Goal: Check status

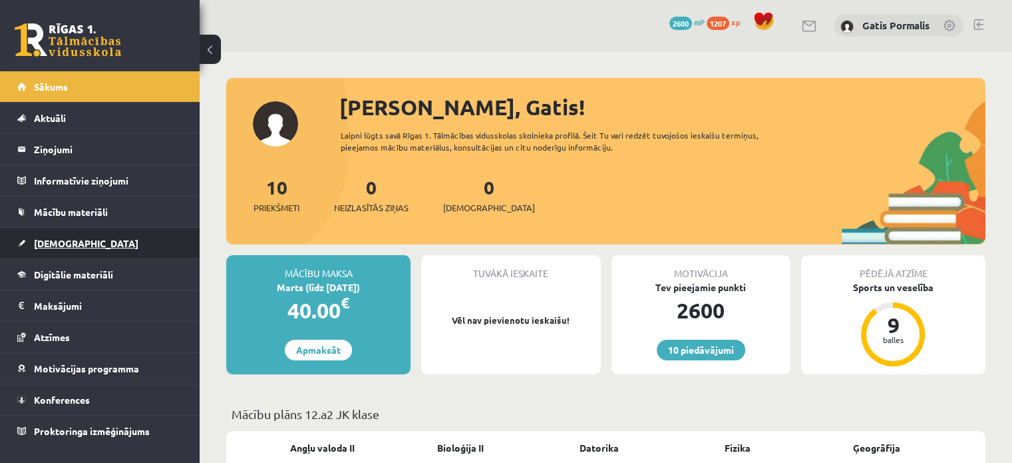
click at [58, 242] on span "[DEMOGRAPHIC_DATA]" at bounding box center [86, 243] width 104 height 12
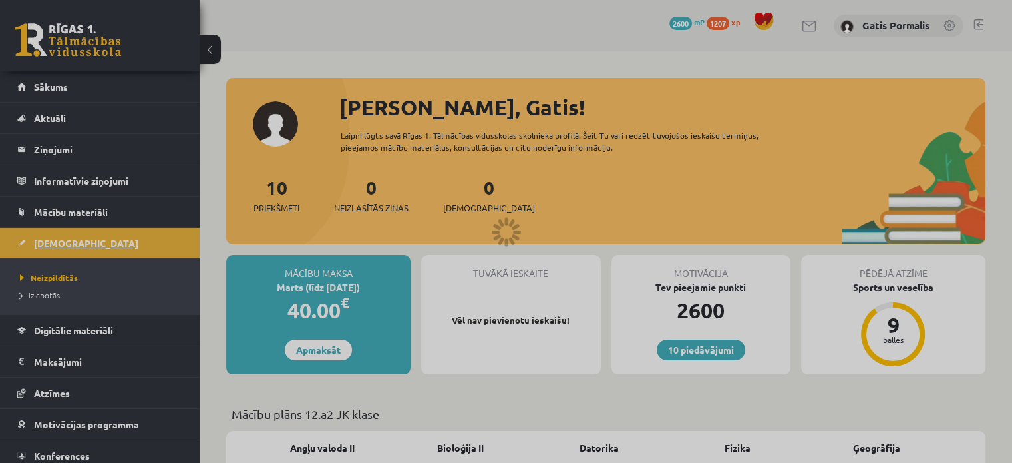
click at [58, 242] on div at bounding box center [506, 231] width 1012 height 463
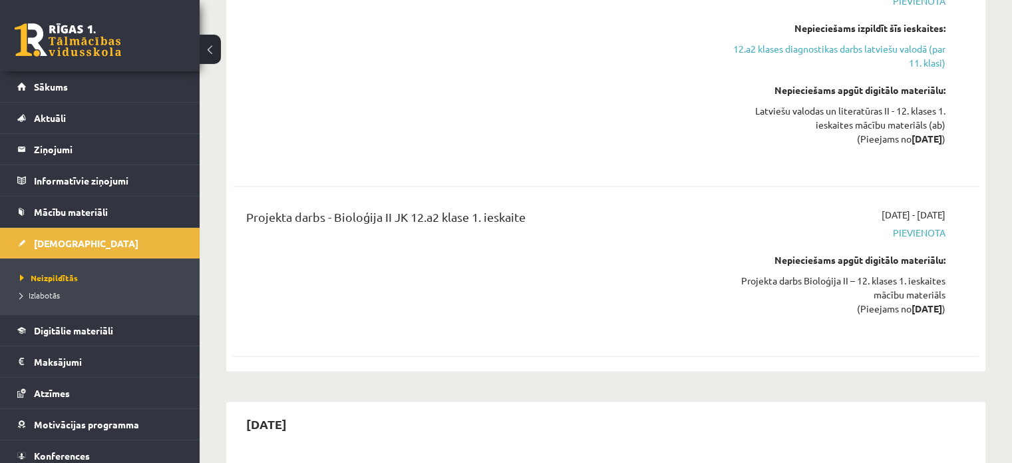
scroll to position [1987, 0]
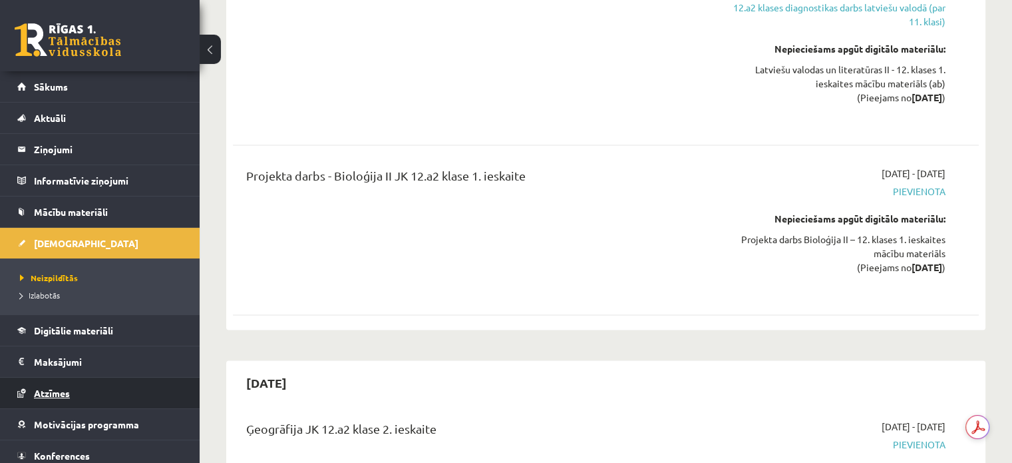
click at [55, 396] on span "Atzīmes" at bounding box center [52, 393] width 36 height 12
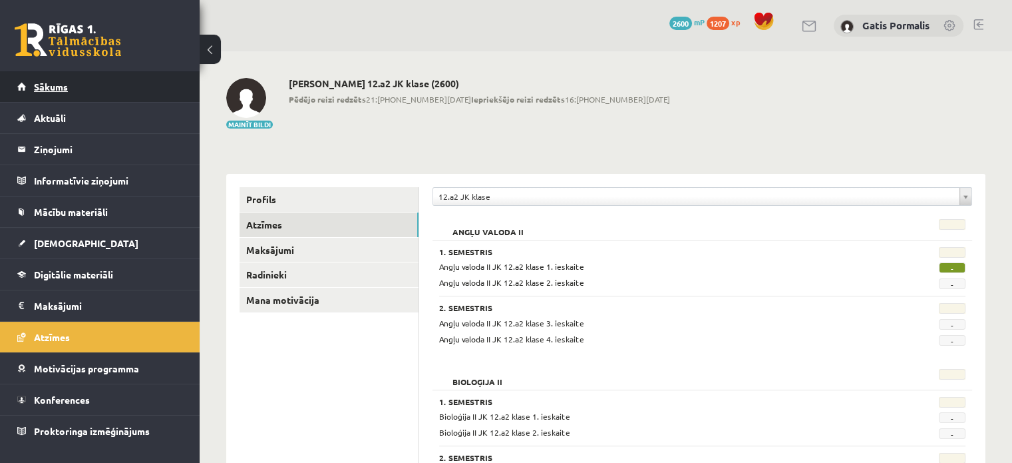
click at [52, 85] on span "Sākums" at bounding box center [51, 87] width 34 height 12
